Goal: Information Seeking & Learning: Learn about a topic

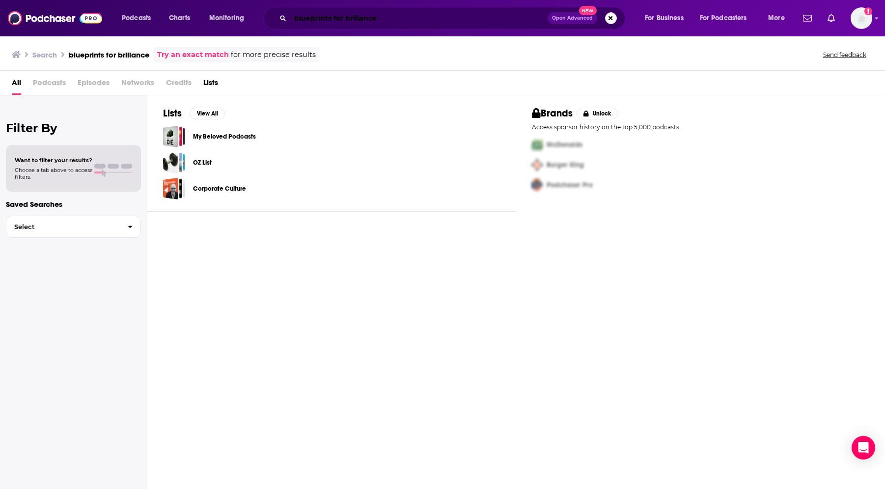
drag, startPoint x: 388, startPoint y: 21, endPoint x: 374, endPoint y: 23, distance: 14.4
click at [388, 22] on input "blueprints for brillance" at bounding box center [418, 18] width 257 height 16
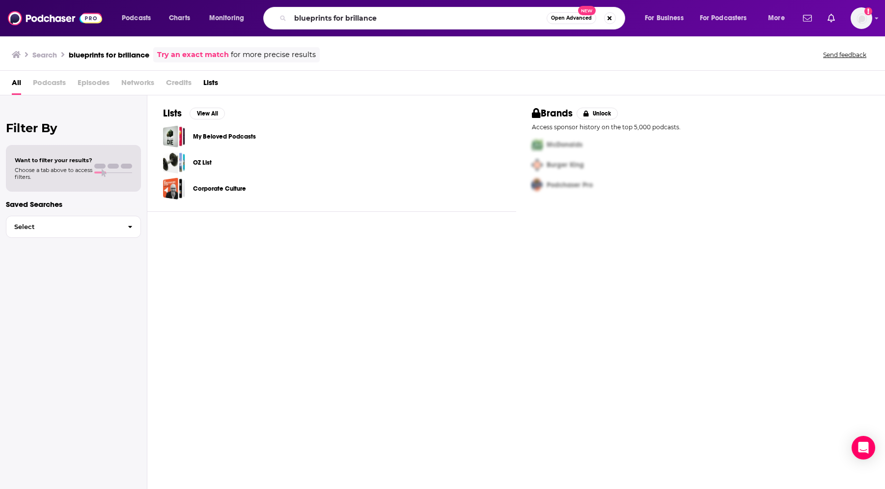
click at [565, 18] on span "Open Advanced" at bounding box center [571, 18] width 41 height 5
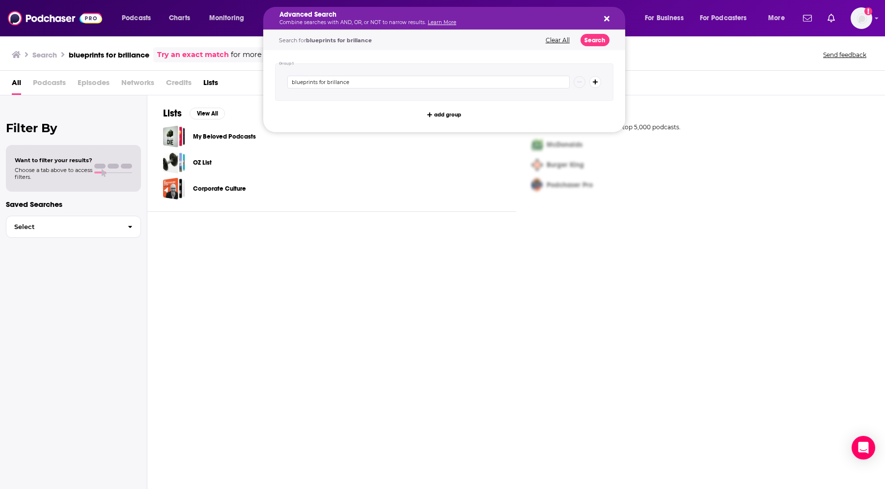
click at [607, 20] on icon "Search podcasts, credits, & more..." at bounding box center [606, 19] width 5 height 8
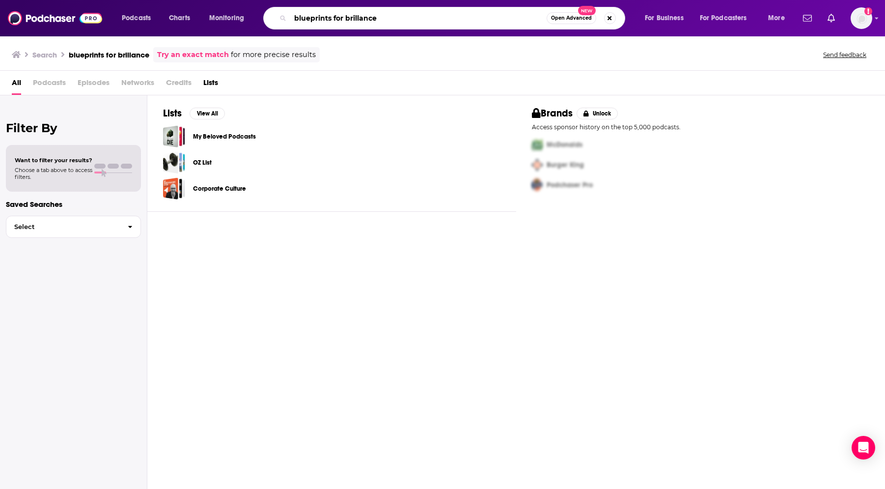
click at [348, 18] on input "blueprints for brillance" at bounding box center [418, 18] width 256 height 16
click at [396, 21] on input "blueprints for brillance" at bounding box center [418, 18] width 256 height 16
click at [330, 17] on input "blueprints for brillance" at bounding box center [418, 18] width 256 height 16
type input "blueprint for brillance"
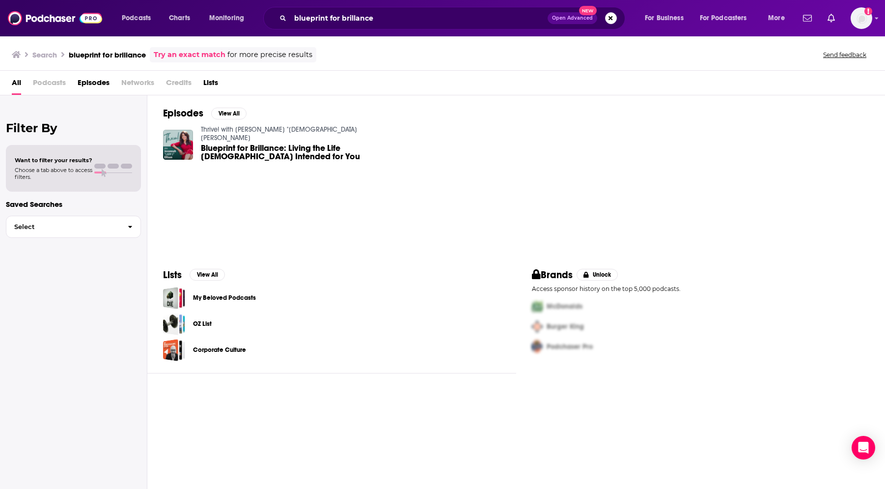
click at [252, 144] on span "Blueprint for Brillance: Living the Life [DEMOGRAPHIC_DATA] Intended for You" at bounding box center [296, 152] width 190 height 17
click at [328, 15] on input "blueprint for brillance" at bounding box center [418, 18] width 257 height 16
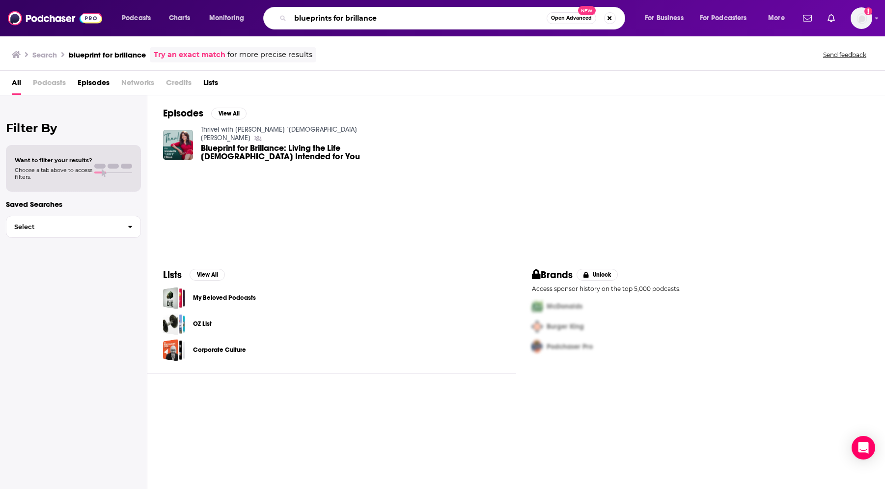
click at [384, 20] on input "blueprints for brillance" at bounding box center [418, 18] width 256 height 16
click at [360, 19] on input "blueprints for brillance" at bounding box center [418, 18] width 256 height 16
type input "blueprints for brilliance"
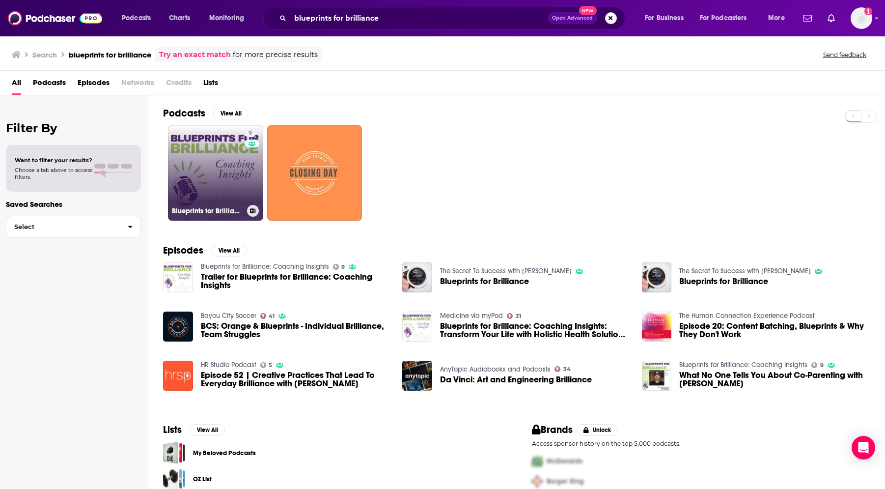
click at [191, 189] on link "9 Blueprints for Brilliance: Coaching Insights" at bounding box center [215, 172] width 95 height 95
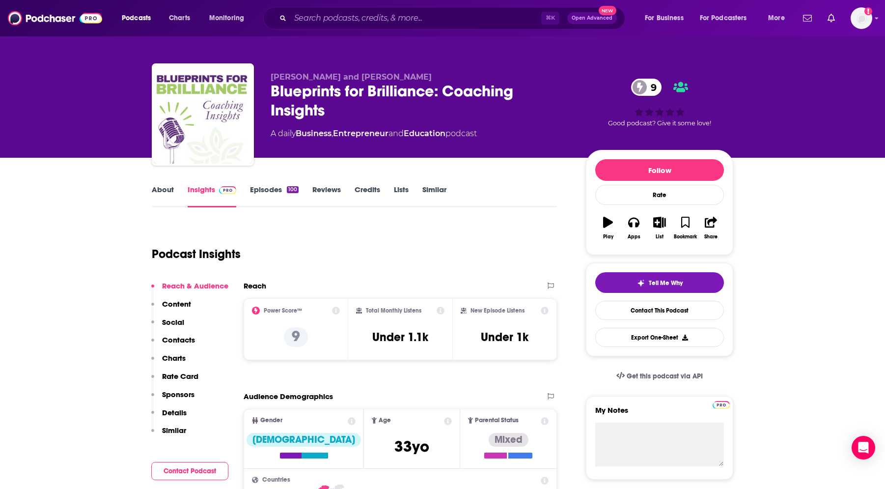
scroll to position [1, 0]
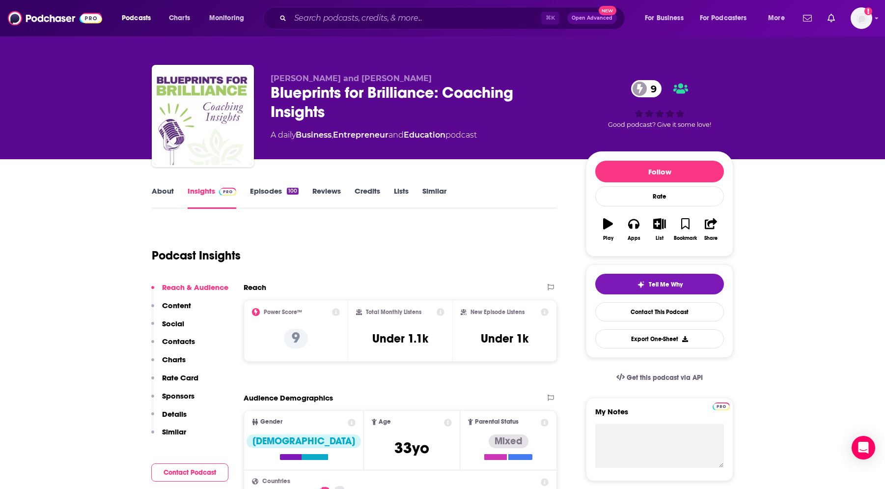
click at [160, 189] on link "About" at bounding box center [163, 197] width 22 height 23
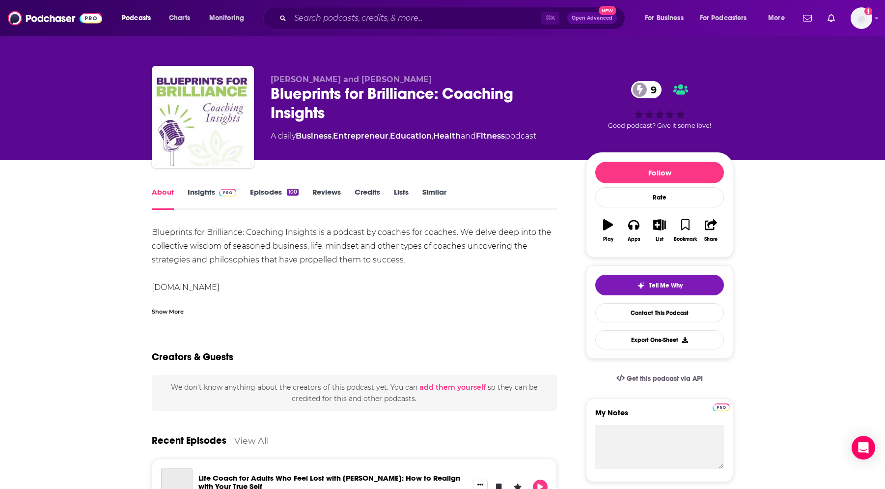
click at [282, 192] on link "Episodes 100" at bounding box center [274, 198] width 49 height 23
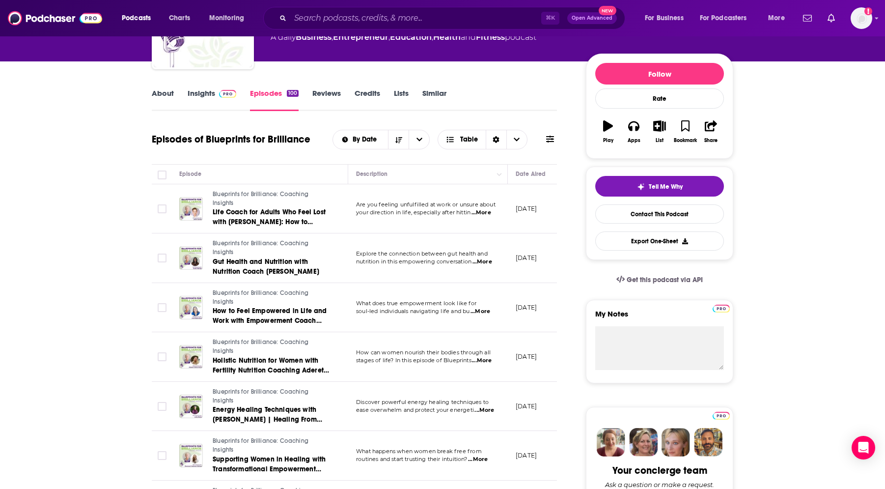
scroll to position [92, 0]
